Goal: Task Accomplishment & Management: Complete application form

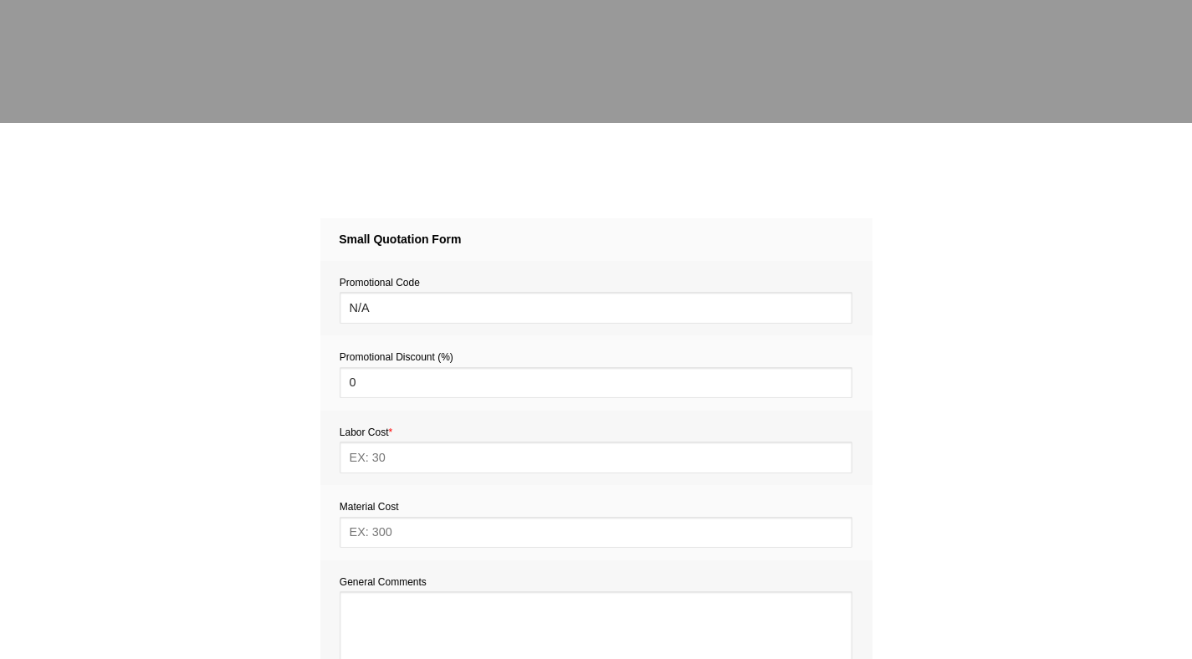
scroll to position [476, 0]
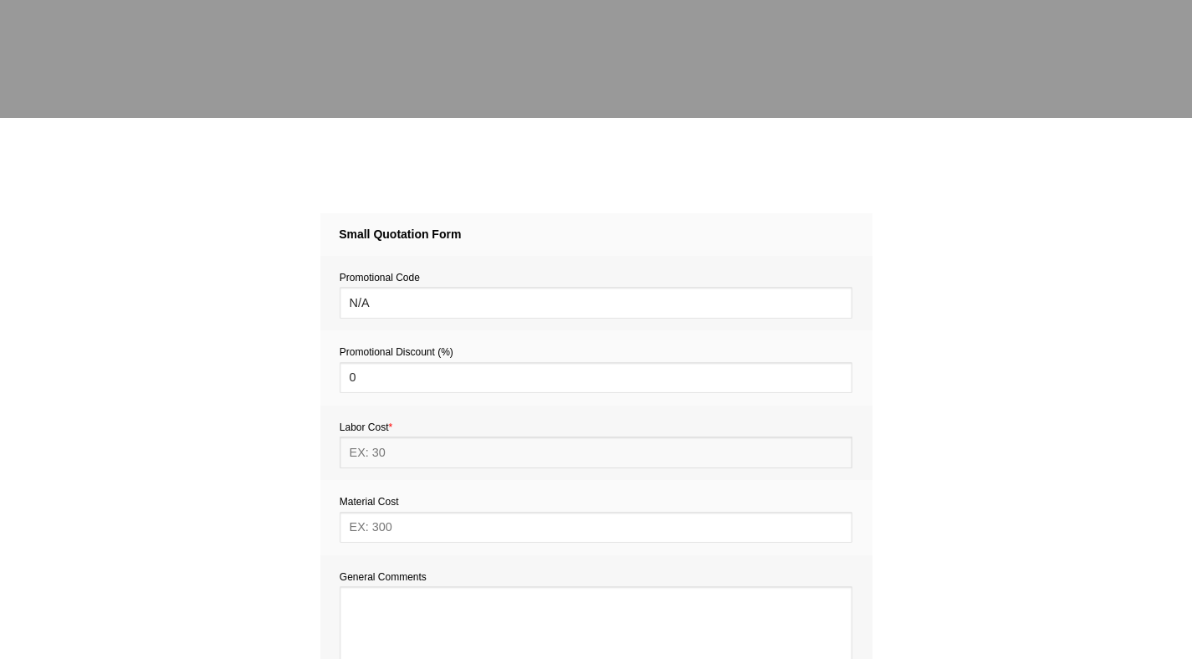
click at [387, 455] on input "text" at bounding box center [596, 452] width 513 height 31
type input "176"
click at [367, 529] on input "text" at bounding box center [596, 527] width 513 height 31
type input "TBC"
click at [377, 613] on textarea at bounding box center [596, 641] width 513 height 109
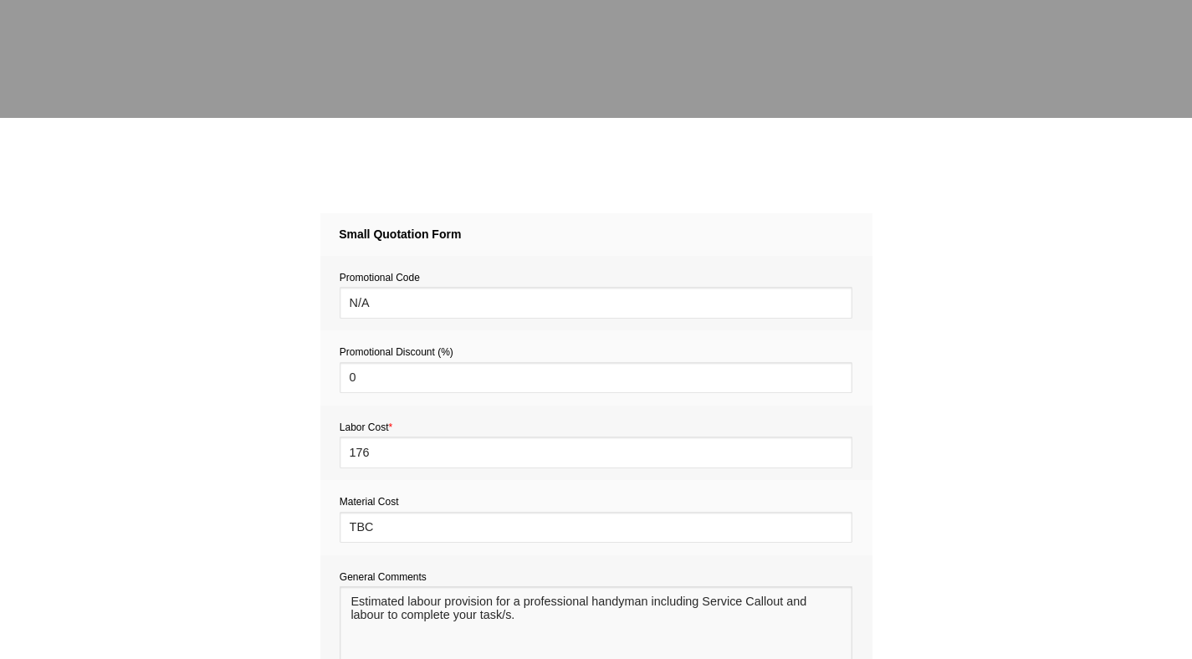
click at [356, 604] on textarea at bounding box center [596, 641] width 513 height 109
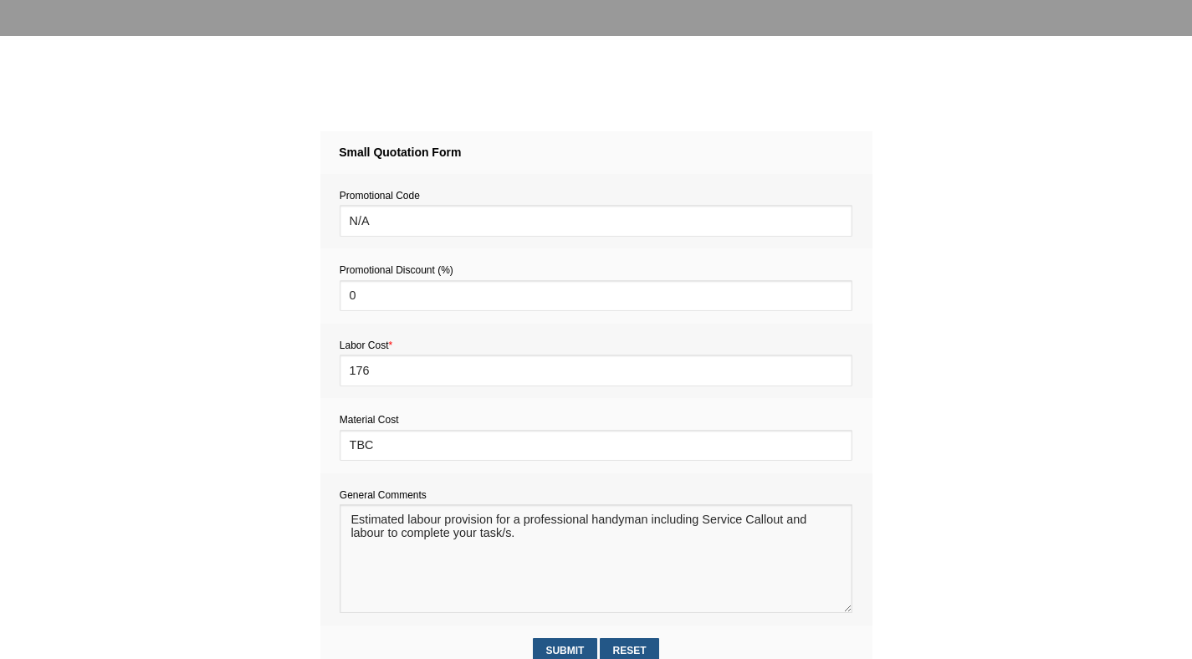
click at [819, 526] on textarea at bounding box center [596, 559] width 513 height 109
click at [515, 540] on textarea at bounding box center [596, 559] width 513 height 109
click at [571, 538] on textarea at bounding box center [596, 559] width 513 height 109
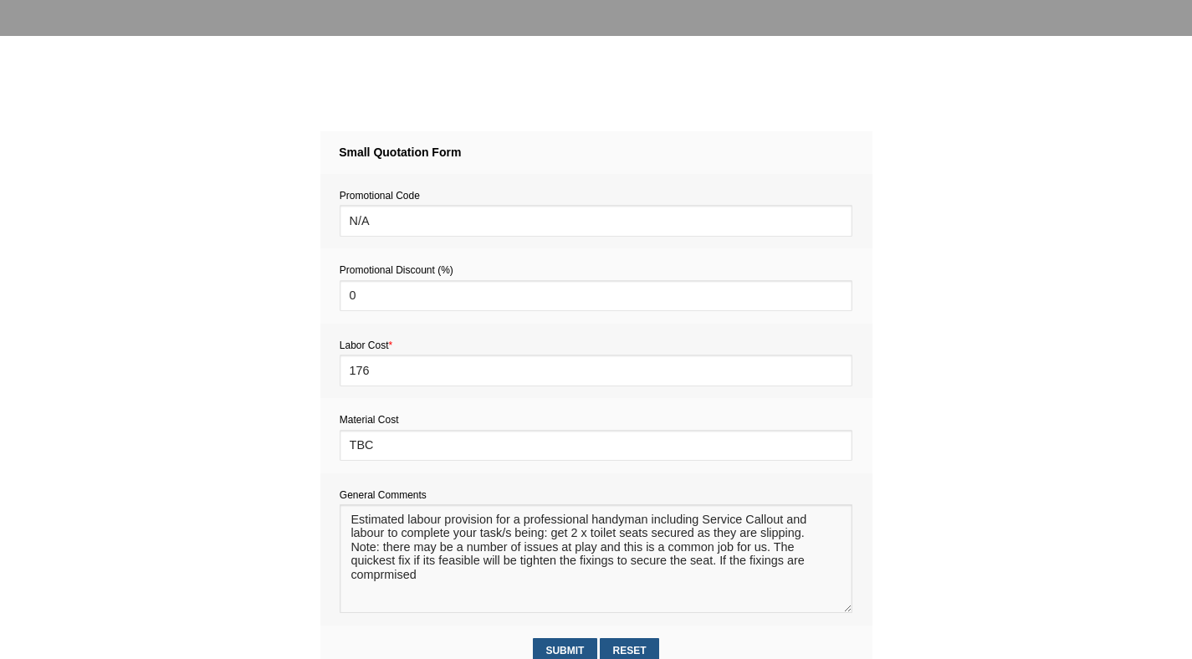
click at [397, 582] on textarea at bounding box center [596, 559] width 513 height 109
click at [385, 581] on textarea at bounding box center [596, 559] width 513 height 109
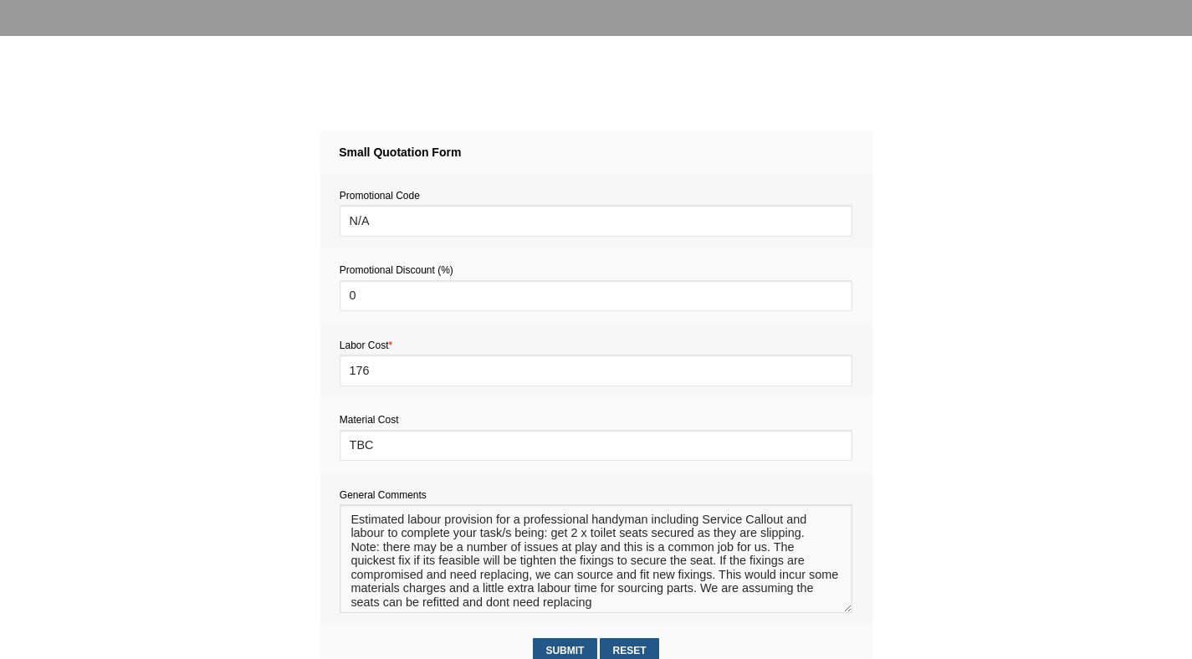
click at [423, 608] on textarea at bounding box center [596, 559] width 513 height 109
click at [551, 610] on textarea at bounding box center [596, 559] width 513 height 109
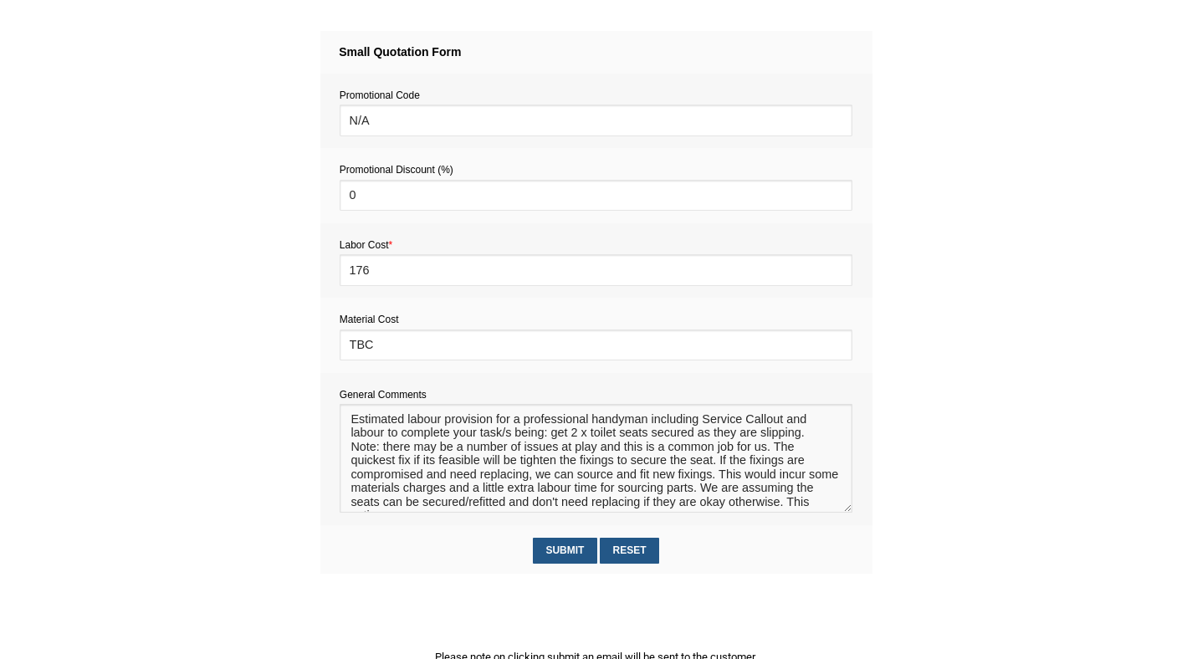
scroll to position [10, 0]
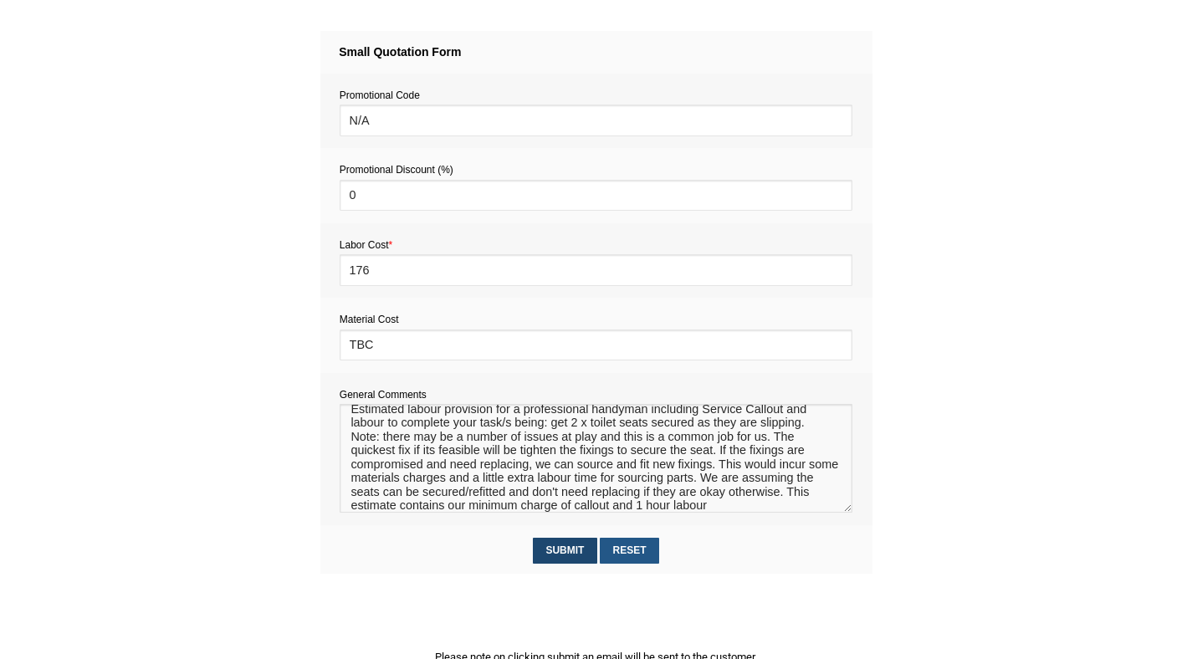
type textarea "Estimated labour provision for a professional handyman including Service Callou…"
click at [565, 557] on input "Submit" at bounding box center [565, 551] width 64 height 26
